Goal: Information Seeking & Learning: Learn about a topic

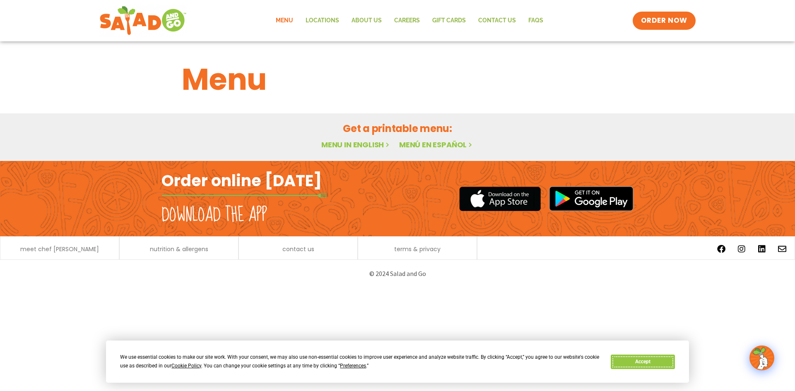
click at [639, 365] on button "Accept" at bounding box center [643, 362] width 64 height 14
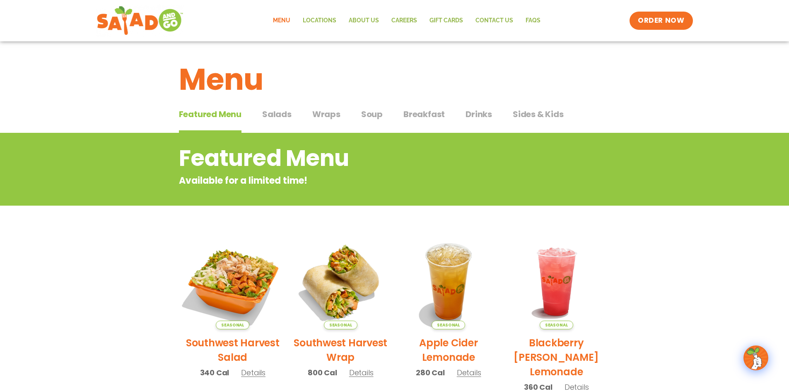
click at [234, 272] on img at bounding box center [232, 282] width 112 height 112
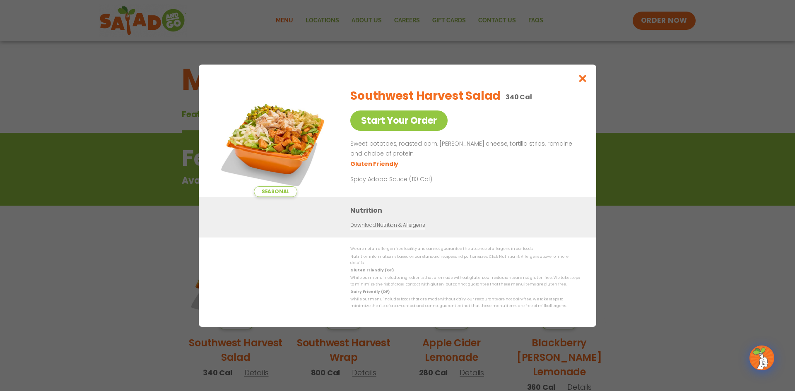
click at [383, 228] on link "Download Nutrition & Allergens" at bounding box center [387, 226] width 75 height 8
click at [586, 79] on icon "Close modal" at bounding box center [583, 78] width 10 height 9
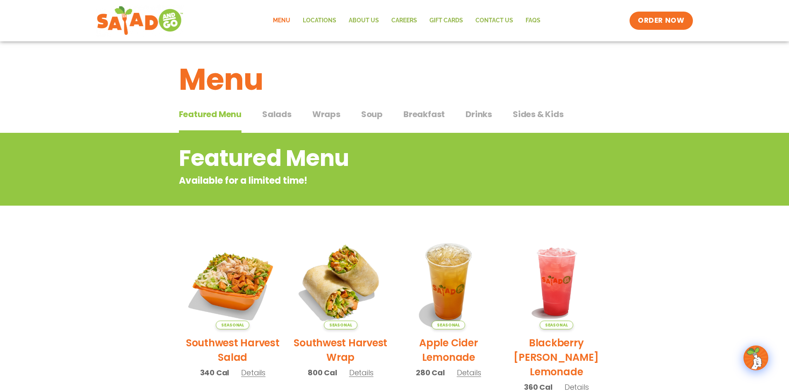
click at [288, 112] on span "Salads" at bounding box center [276, 114] width 29 height 12
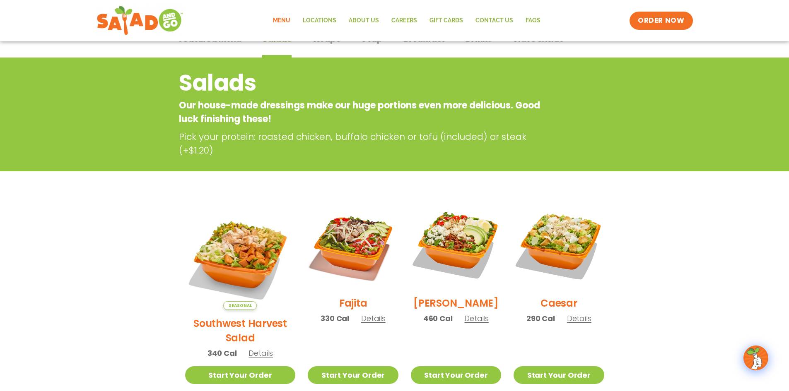
scroll to position [83, 0]
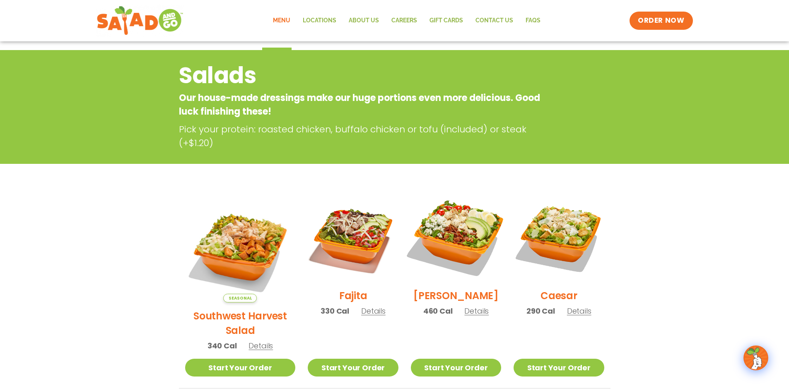
click at [442, 241] on img at bounding box center [456, 237] width 106 height 106
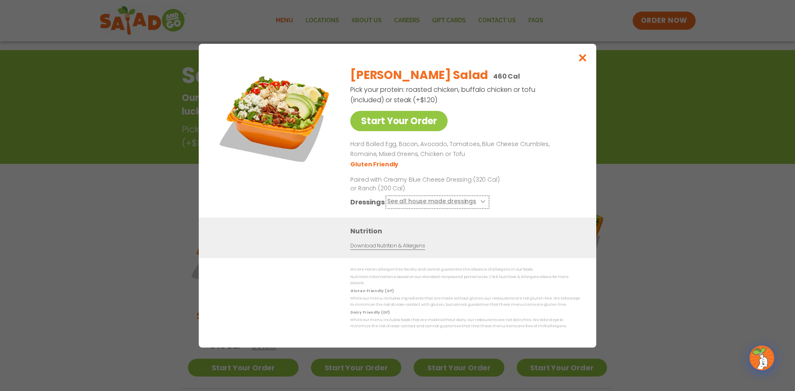
click at [441, 203] on button "See all house made dressings" at bounding box center [437, 202] width 101 height 10
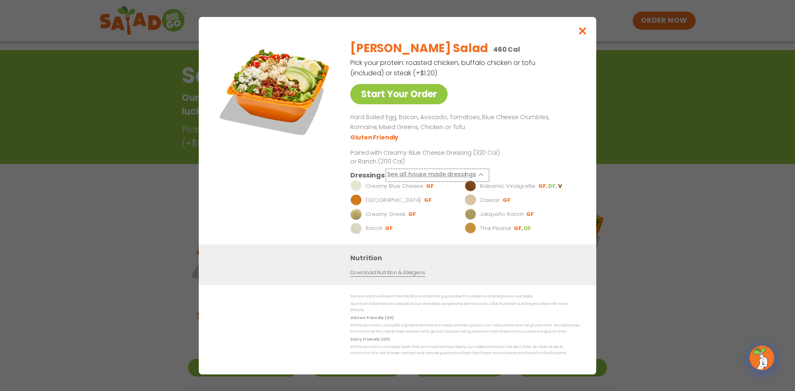
click at [460, 178] on button "See all house made dressings" at bounding box center [437, 175] width 101 height 10
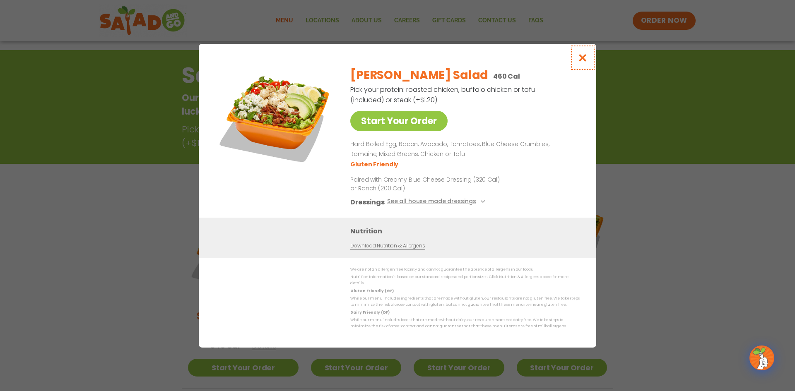
click at [585, 58] on icon "Close modal" at bounding box center [583, 57] width 10 height 9
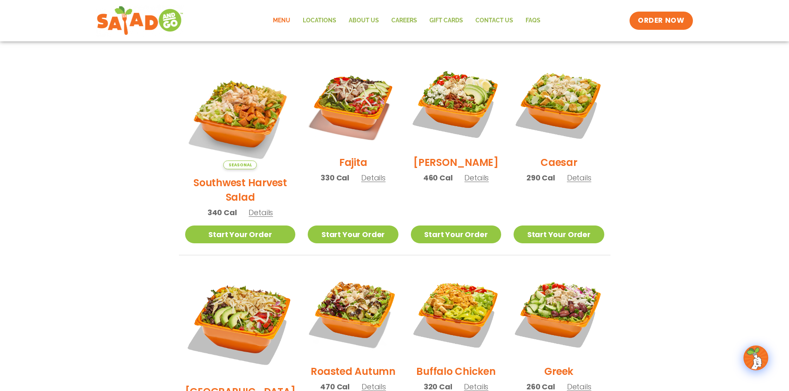
scroll to position [257, 0]
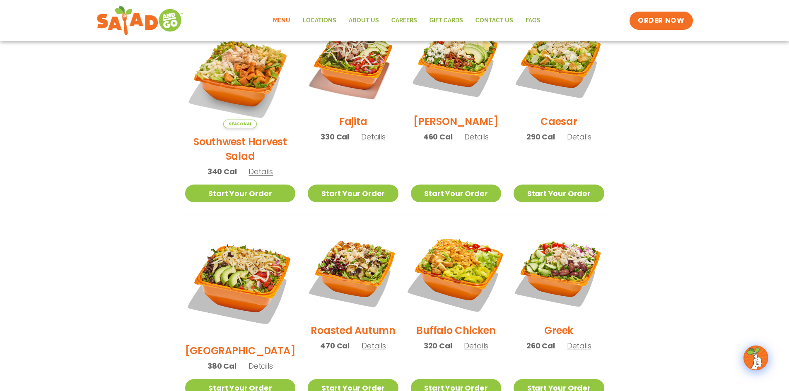
click at [439, 261] on img at bounding box center [456, 272] width 106 height 106
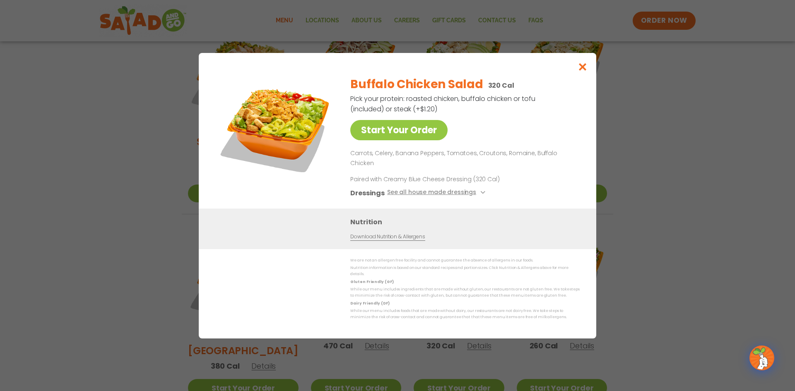
click at [410, 235] on link "Download Nutrition & Allergens" at bounding box center [387, 237] width 75 height 8
click at [584, 71] on icon "Close modal" at bounding box center [583, 67] width 10 height 9
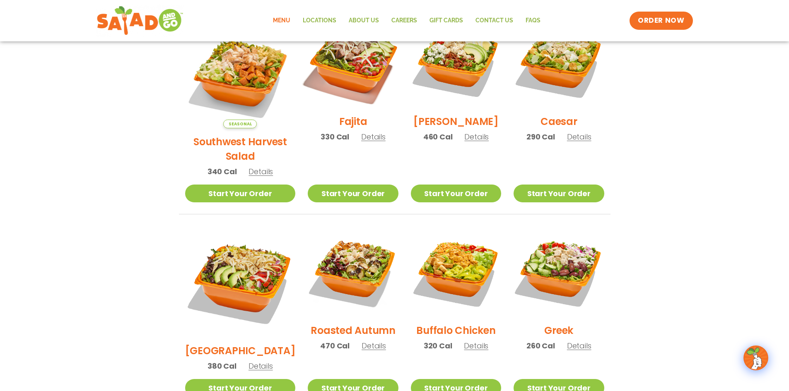
scroll to position [0, 0]
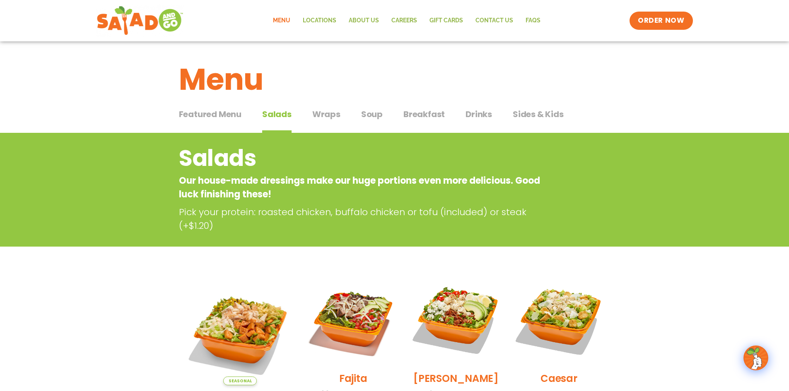
click at [541, 113] on span "Sides & Kids" at bounding box center [538, 114] width 51 height 12
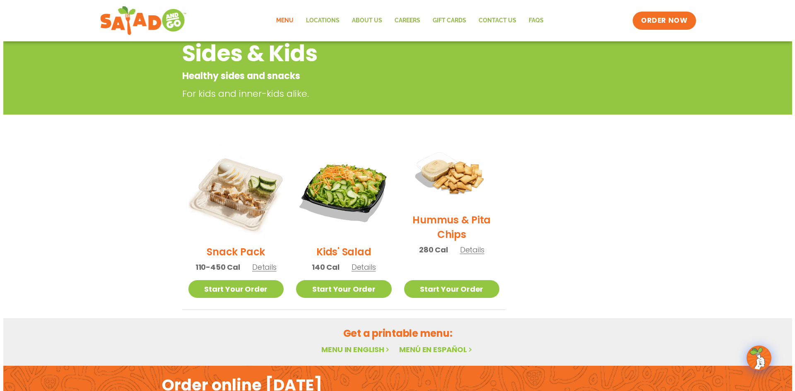
scroll to position [124, 0]
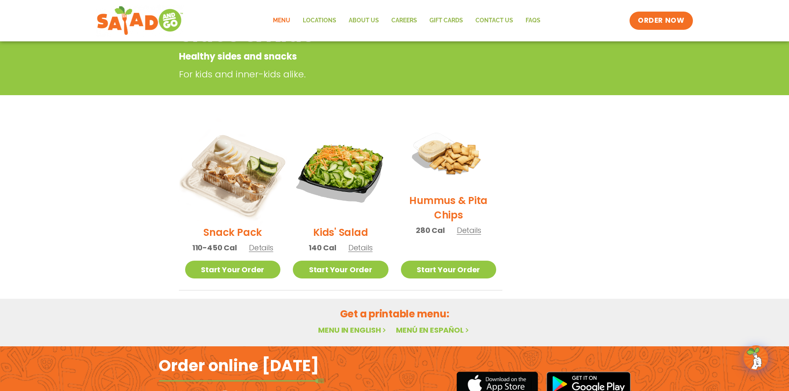
click at [208, 162] on img at bounding box center [232, 171] width 112 height 112
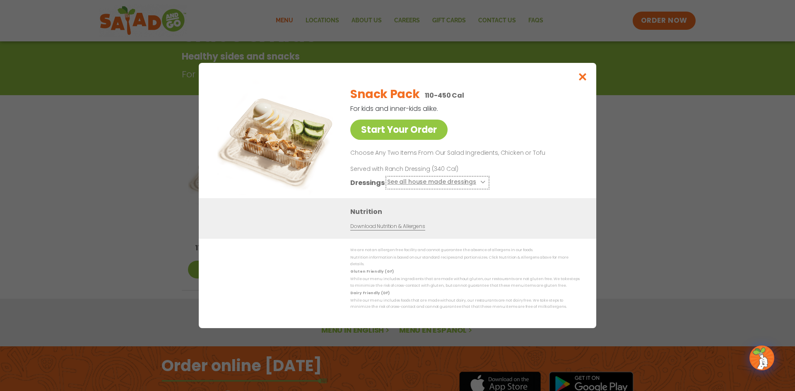
click at [433, 186] on button "See all house made dressings" at bounding box center [437, 183] width 101 height 10
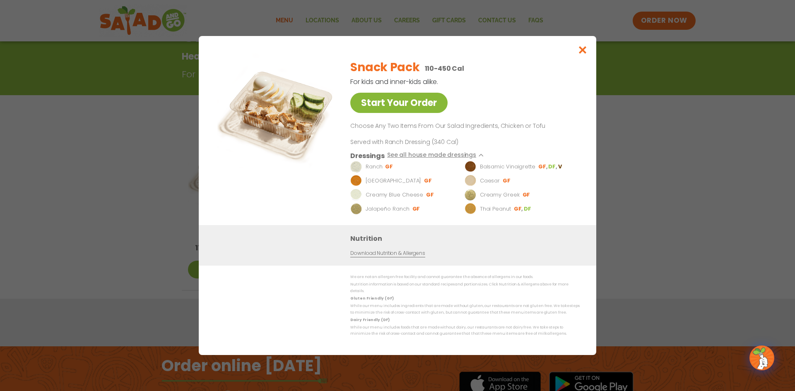
click at [422, 109] on link "Start Your Order" at bounding box center [398, 103] width 97 height 20
